Goal: Task Accomplishment & Management: Use online tool/utility

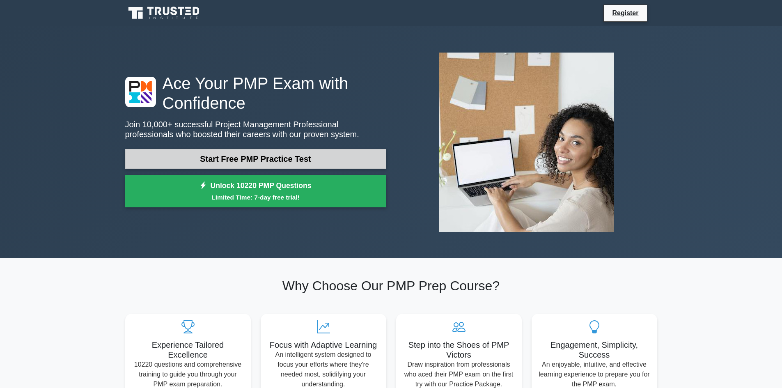
click at [299, 158] on link "Start Free PMP Practice Test" at bounding box center [255, 159] width 261 height 20
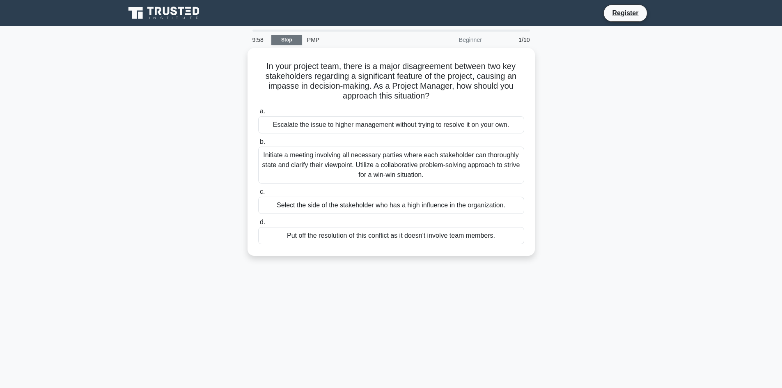
click at [290, 39] on link "Stop" at bounding box center [286, 40] width 31 height 10
